Goal: Find specific page/section: Find specific page/section

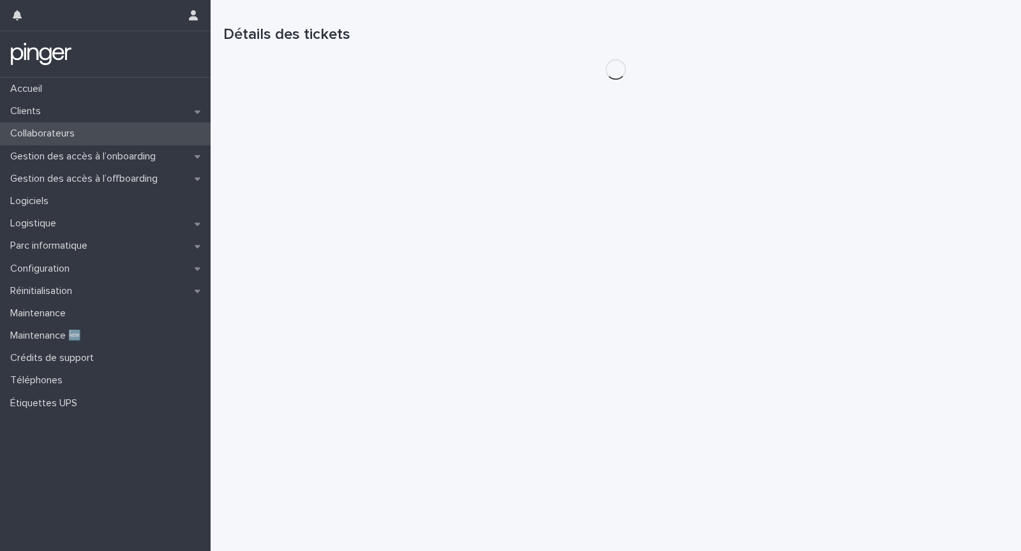
click at [114, 133] on div "Collaborateurs" at bounding box center [105, 133] width 211 height 22
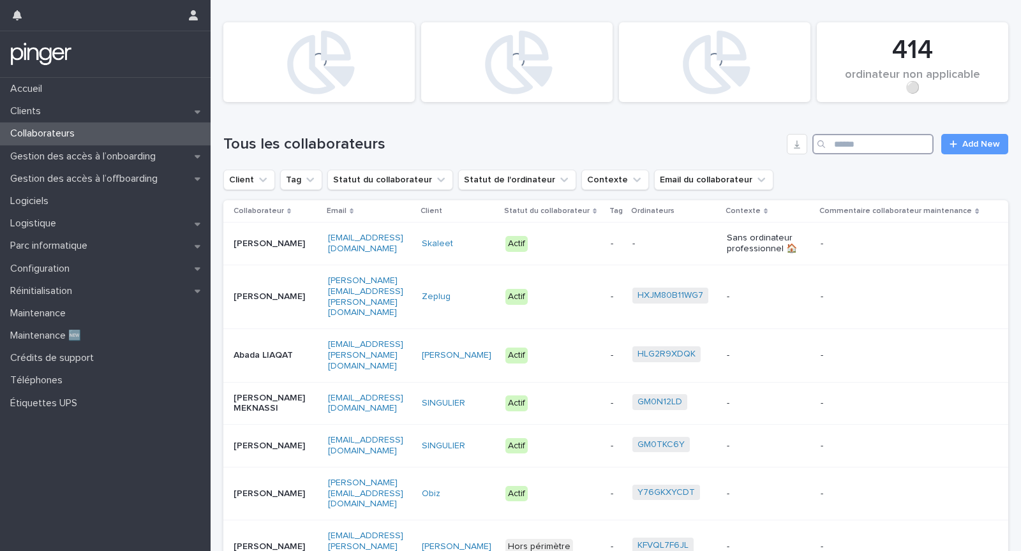
click at [882, 153] on input "Search" at bounding box center [872, 144] width 121 height 20
type input "*******"
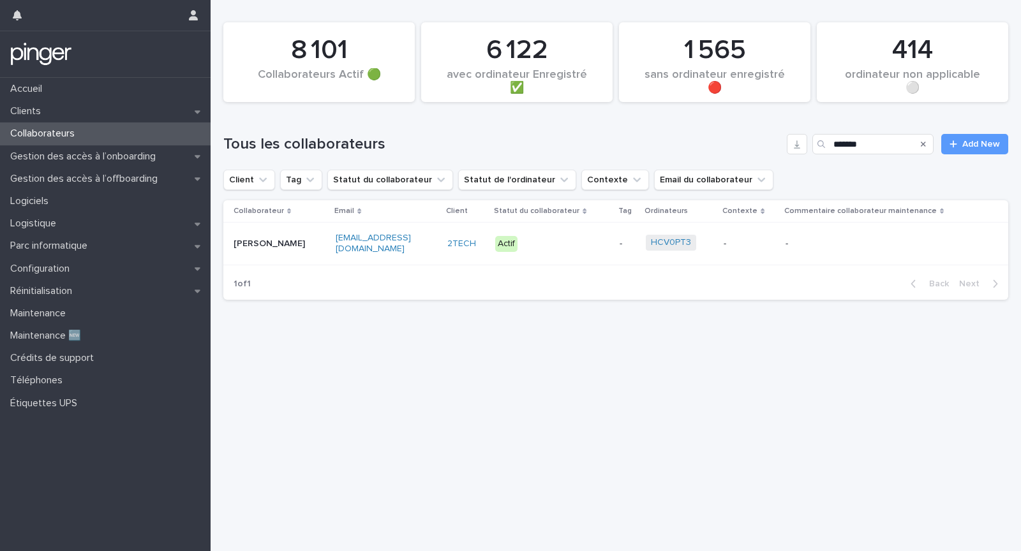
click at [603, 242] on div "Actif" at bounding box center [552, 244] width 114 height 26
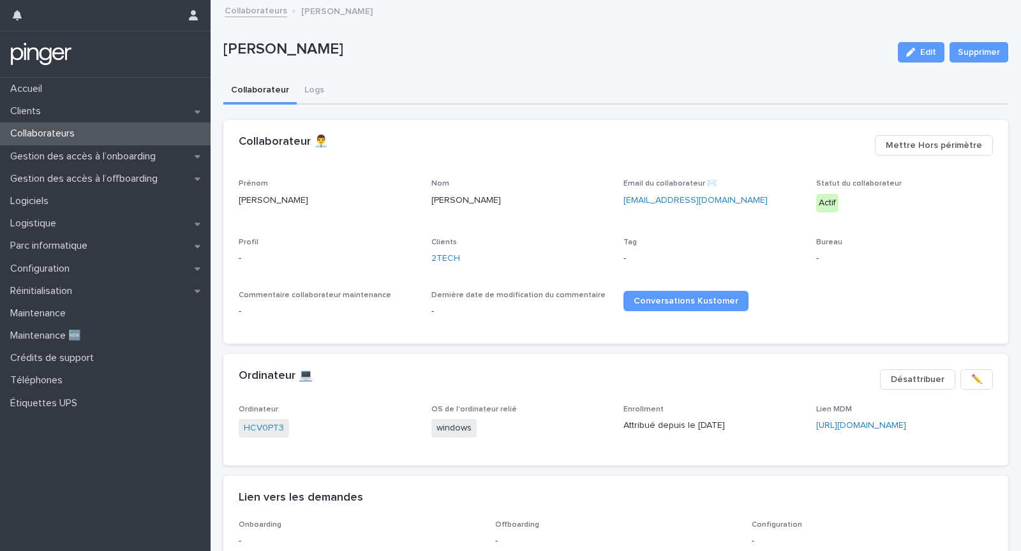
scroll to position [41, 0]
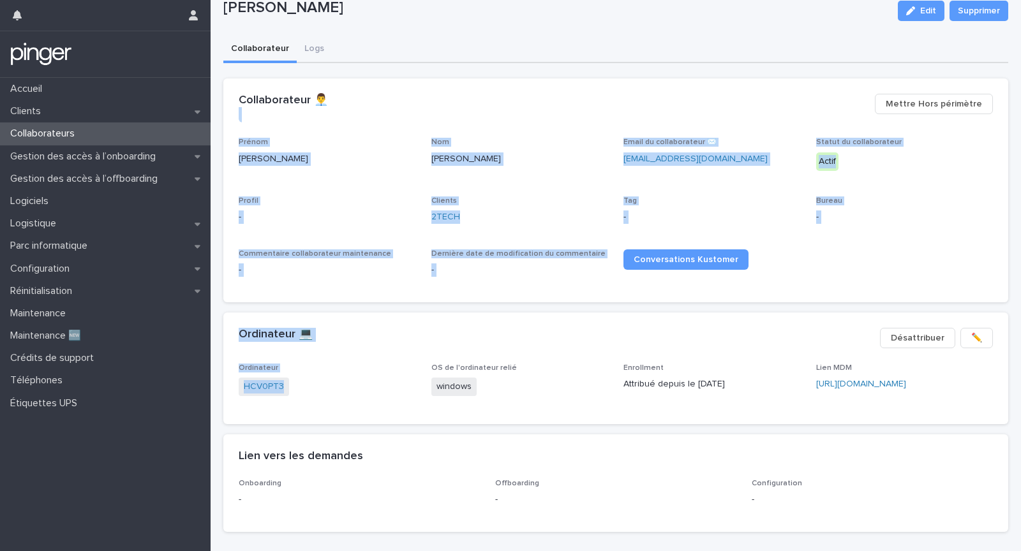
drag, startPoint x: 312, startPoint y: 386, endPoint x: 284, endPoint y: 125, distance: 262.4
click at [284, 125] on div "**********" at bounding box center [615, 310] width 785 height 464
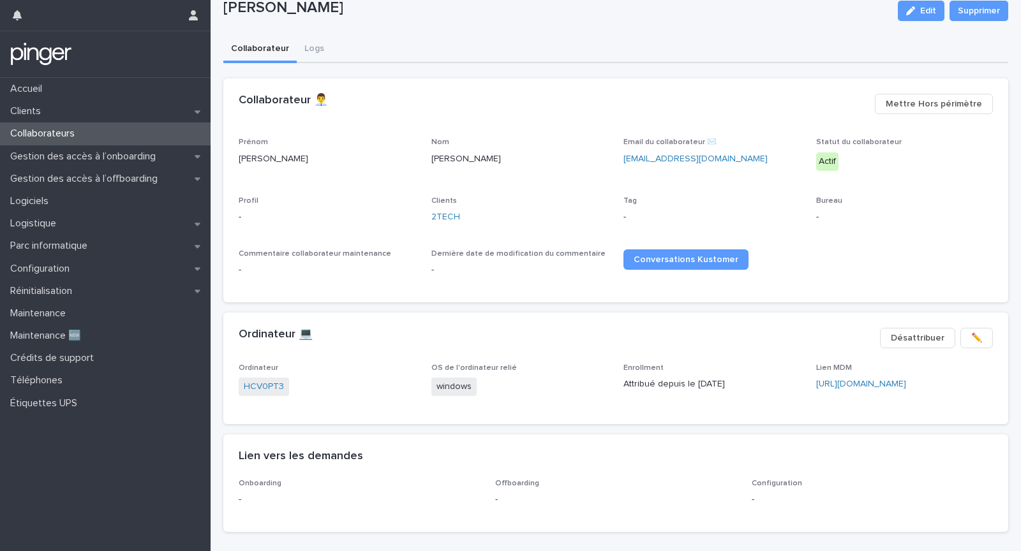
click at [385, 389] on div "HCV0PT3" at bounding box center [327, 388] width 177 height 21
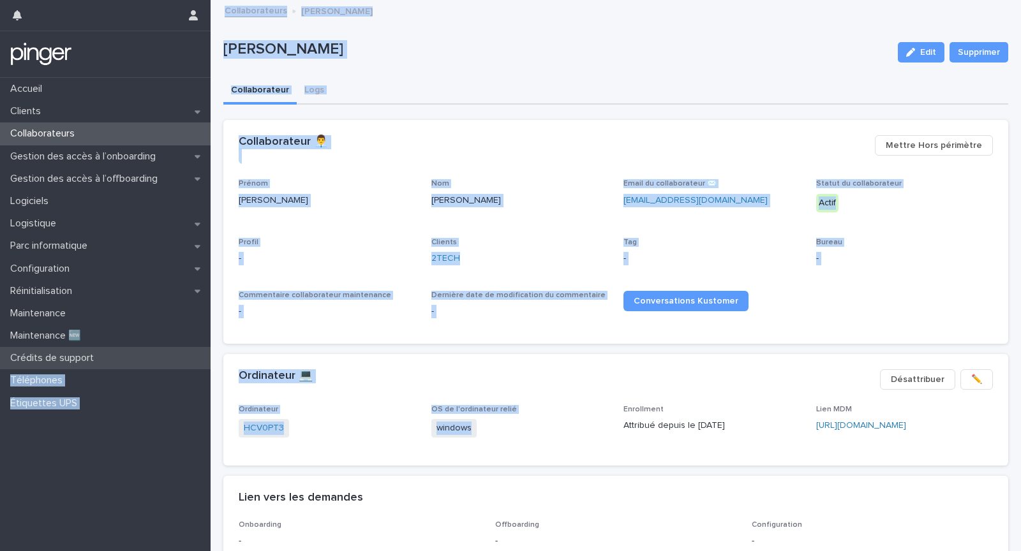
drag, startPoint x: 532, startPoint y: 438, endPoint x: 178, endPoint y: 360, distance: 362.6
click at [211, 359] on div "Accueil Clients Collaborateurs Gestion des accès à l’onboarding Gestion des acc…" at bounding box center [616, 324] width 810 height 648
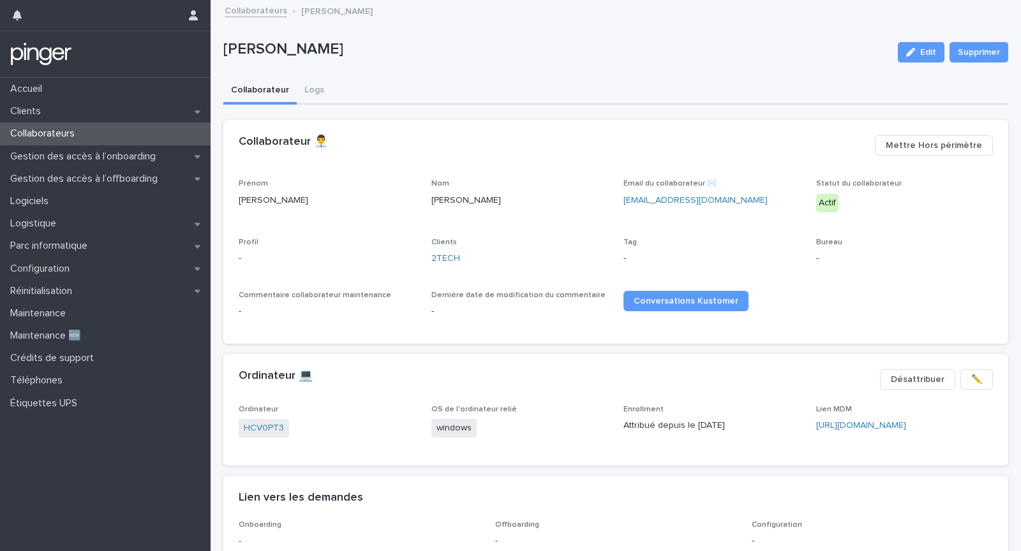
click at [566, 406] on p "OS de l'ordinateur relié" at bounding box center [519, 409] width 177 height 9
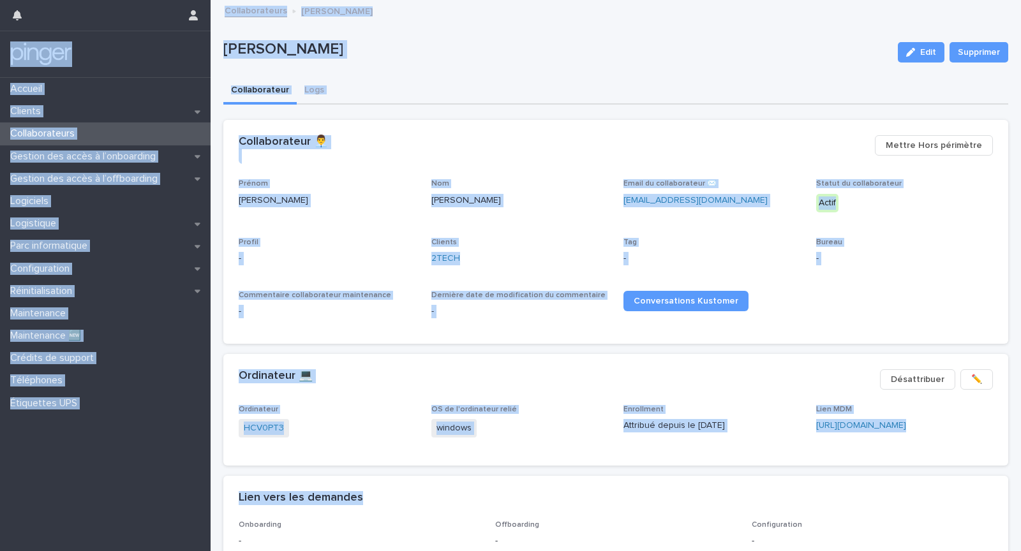
drag, startPoint x: 755, startPoint y: 494, endPoint x: 128, endPoint y: 38, distance: 775.9
click at [211, 38] on div "Accueil Clients Collaborateurs Gestion des accès à l’onboarding Gestion des acc…" at bounding box center [616, 324] width 810 height 648
click at [526, 110] on div "**********" at bounding box center [615, 345] width 785 height 477
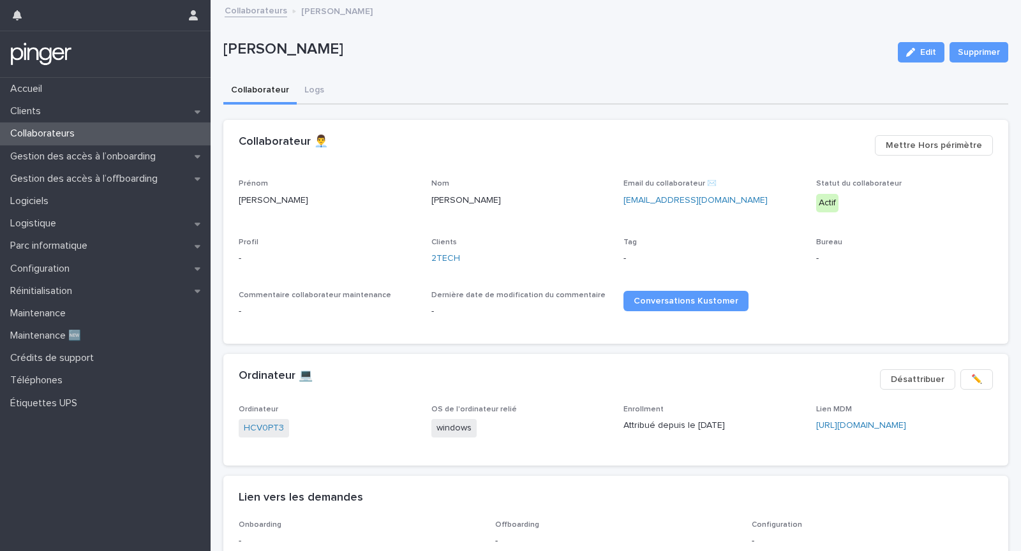
click at [769, 521] on span "Configuration" at bounding box center [776, 525] width 50 height 8
click at [709, 491] on div "Lien vers les demandes •••" at bounding box center [613, 498] width 749 height 14
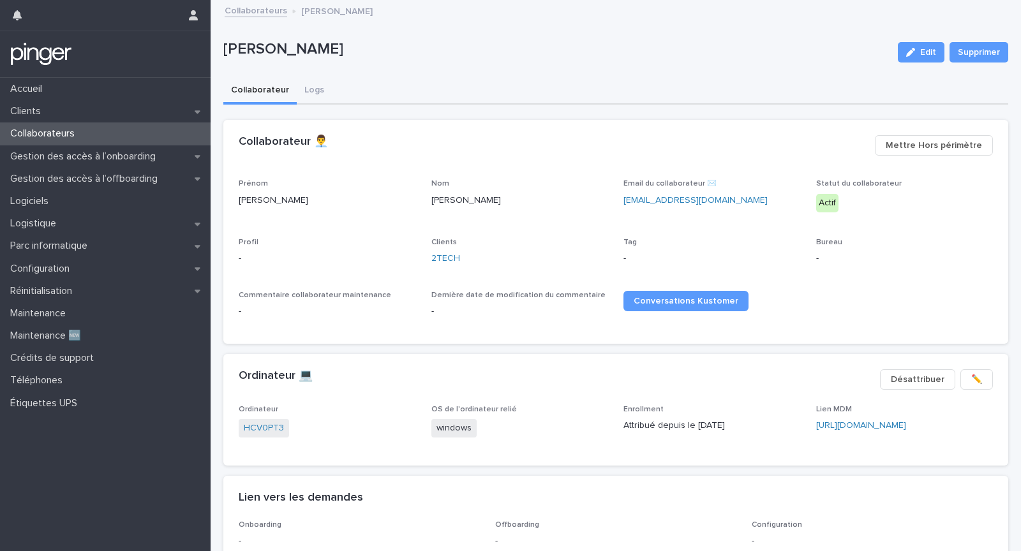
click at [583, 377] on div "Ordinateur 💻" at bounding box center [554, 376] width 631 height 14
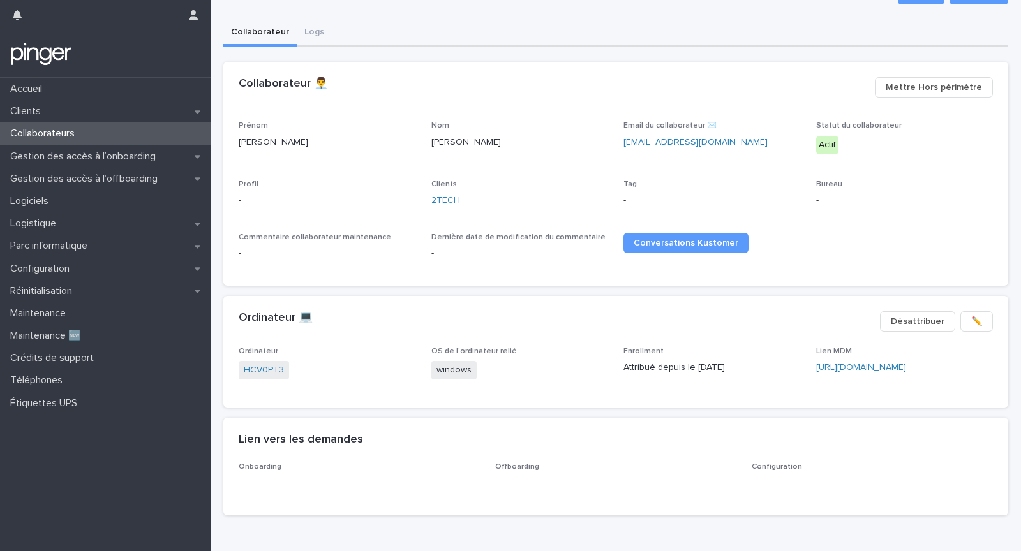
scroll to position [59, 0]
drag, startPoint x: 233, startPoint y: 311, endPoint x: 711, endPoint y: 405, distance: 487.1
click at [711, 405] on section "Ordinateur 💻 ✏️ Désattribuer Ordinateur HCV0PT3 OS de l'ordinateur relié window…" at bounding box center [615, 351] width 785 height 112
click at [780, 403] on div "Ordinateur HCV0PT3 OS de l'ordinateur relié windows Enrollment Attribué depuis …" at bounding box center [615, 376] width 785 height 61
click at [854, 362] on link "[URL][DOMAIN_NAME]" at bounding box center [861, 366] width 90 height 9
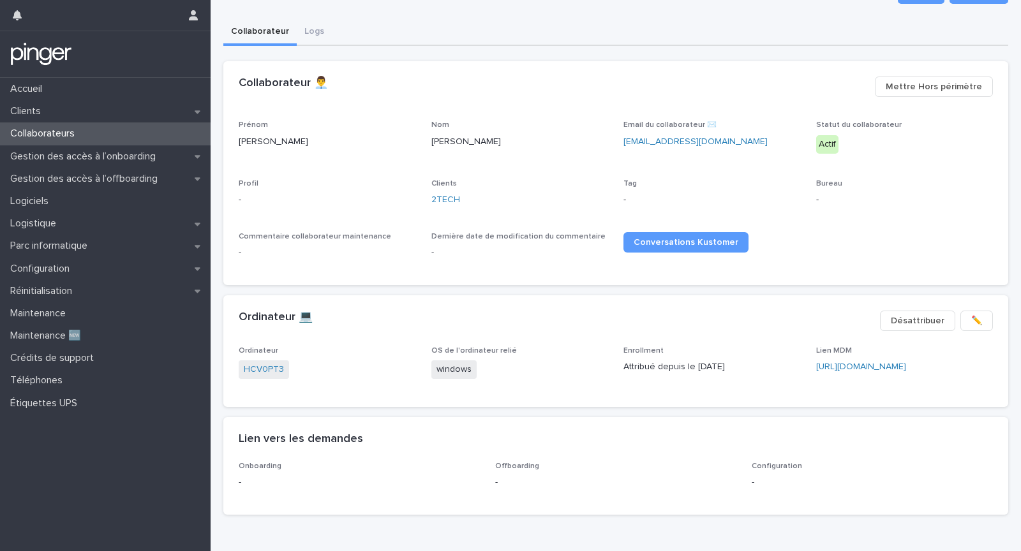
scroll to position [0, 0]
